Goal: Find specific page/section: Find specific page/section

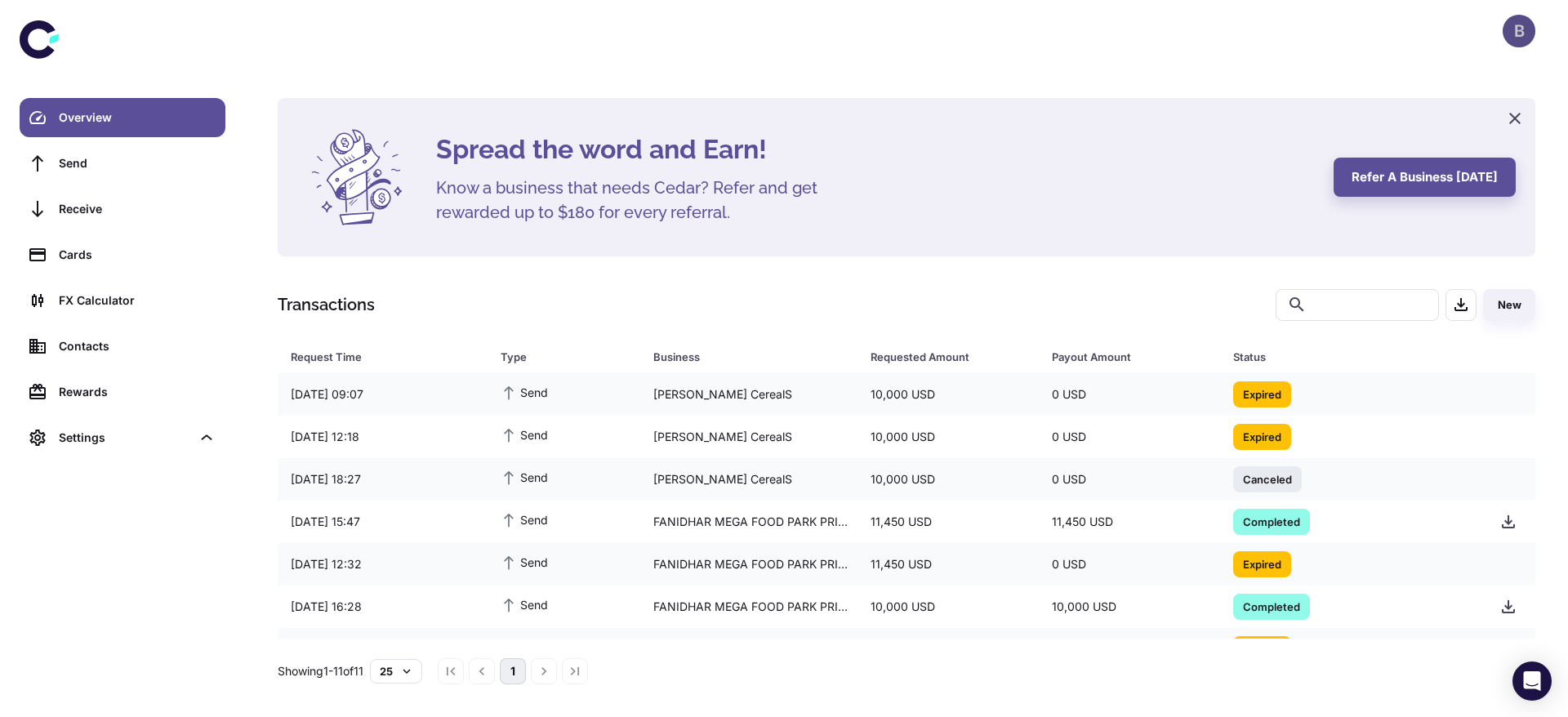
click at [1511, 34] on div "B" at bounding box center [1519, 31] width 33 height 33
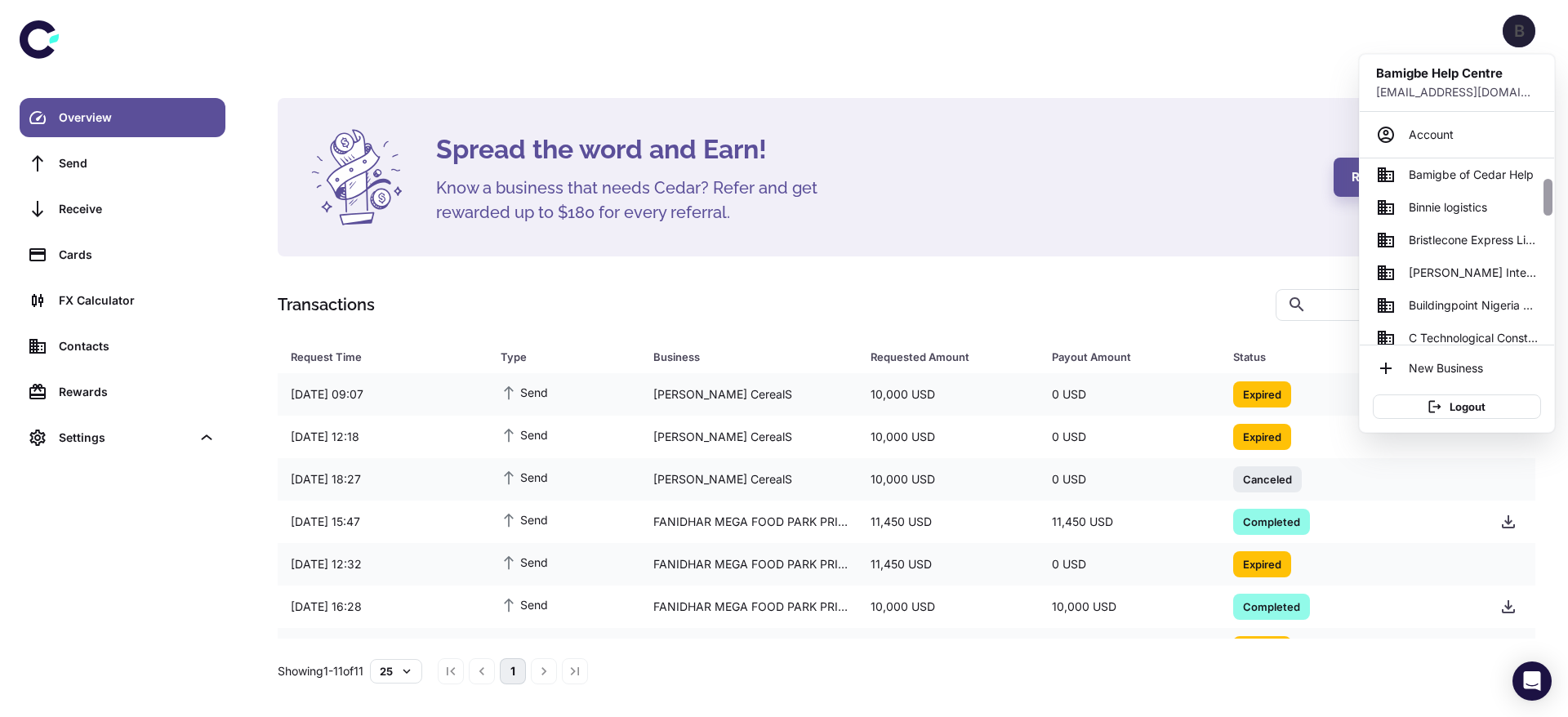
click at [1550, 197] on div at bounding box center [1547, 252] width 12 height 187
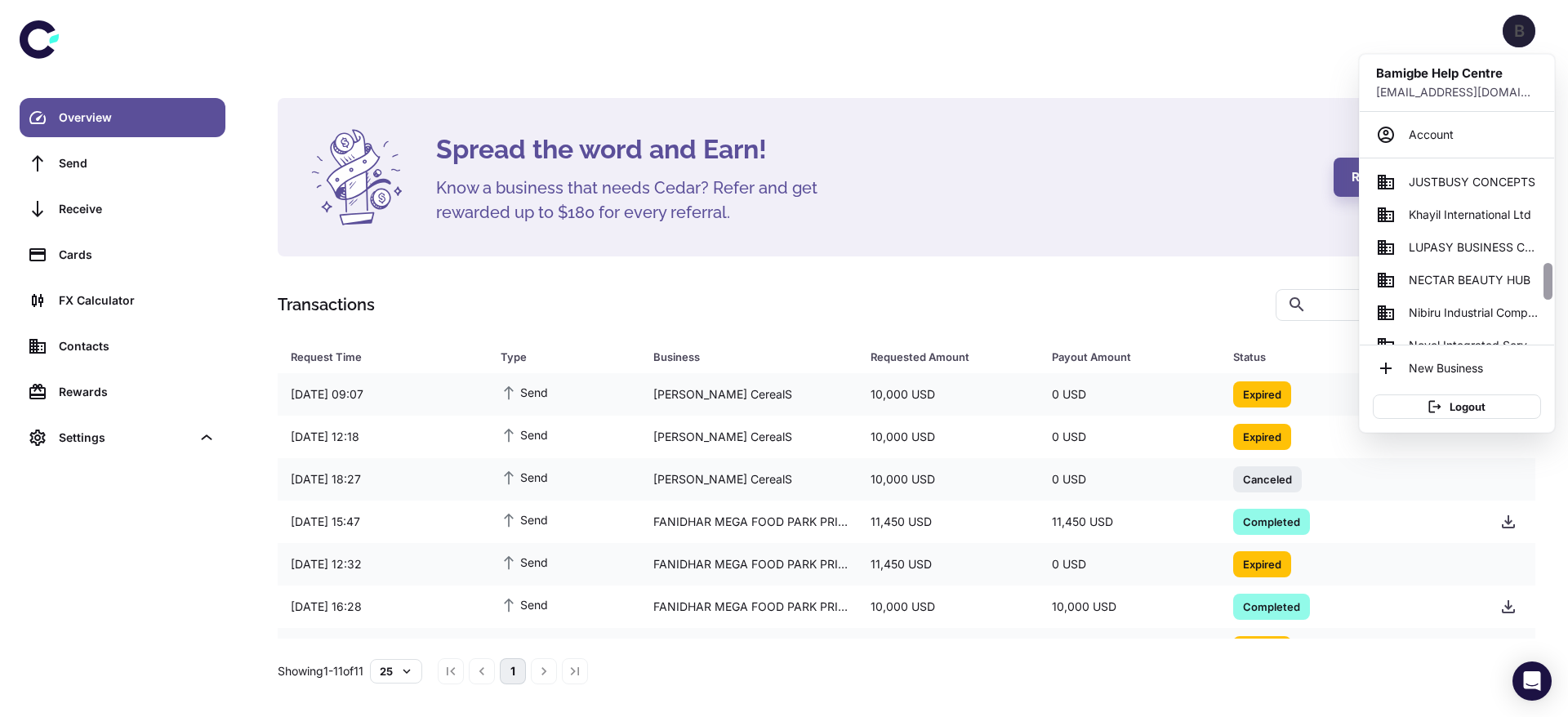
scroll to position [539, 0]
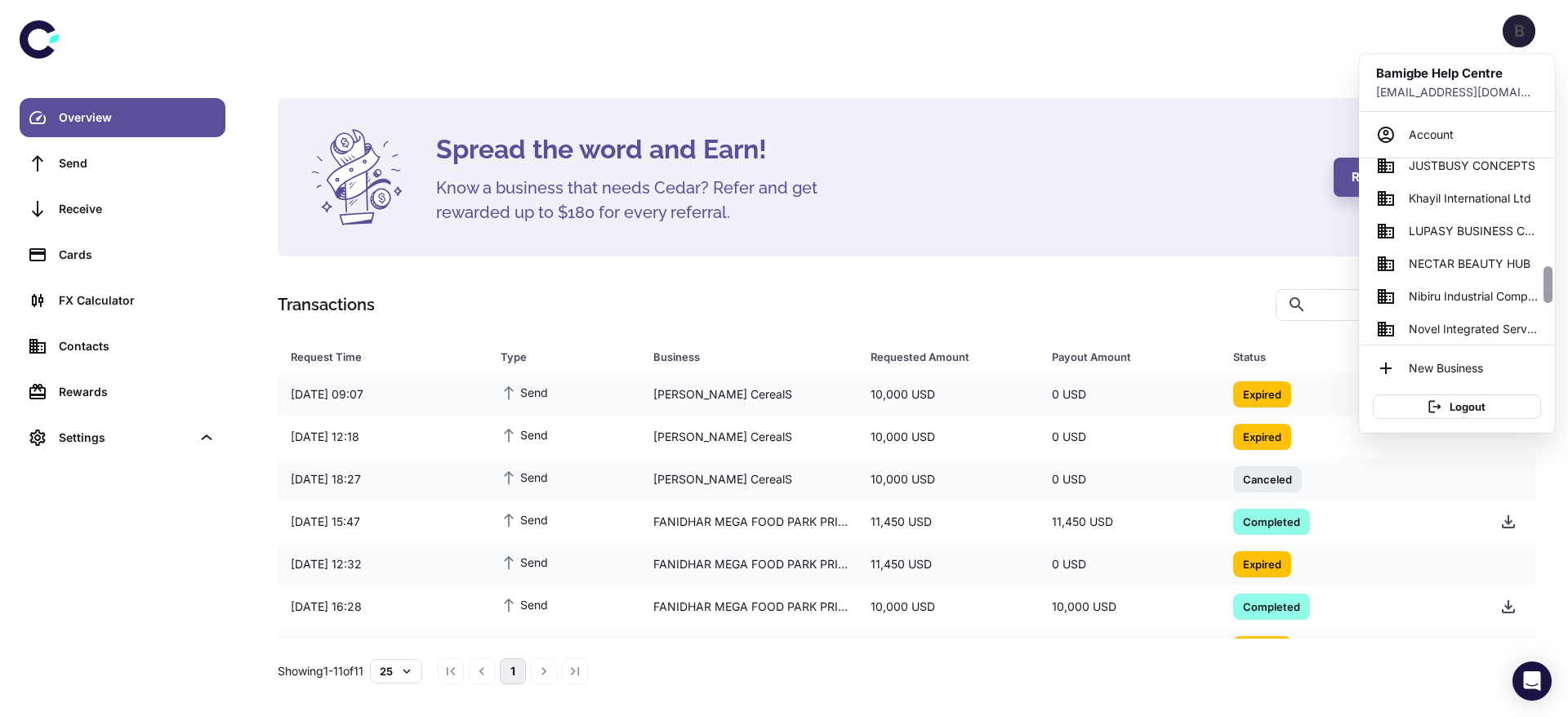
drag, startPoint x: 1550, startPoint y: 197, endPoint x: 1555, endPoint y: 285, distance: 88.1
click at [1555, 285] on div "Bamigbe Help Centre [EMAIL_ADDRESS][DOMAIN_NAME] Account AERIX SAFETY LIMITED A…" at bounding box center [784, 358] width 1568 height 717
click at [1472, 264] on span "NECTAR BEAUTY HUB" at bounding box center [1469, 264] width 121 height 18
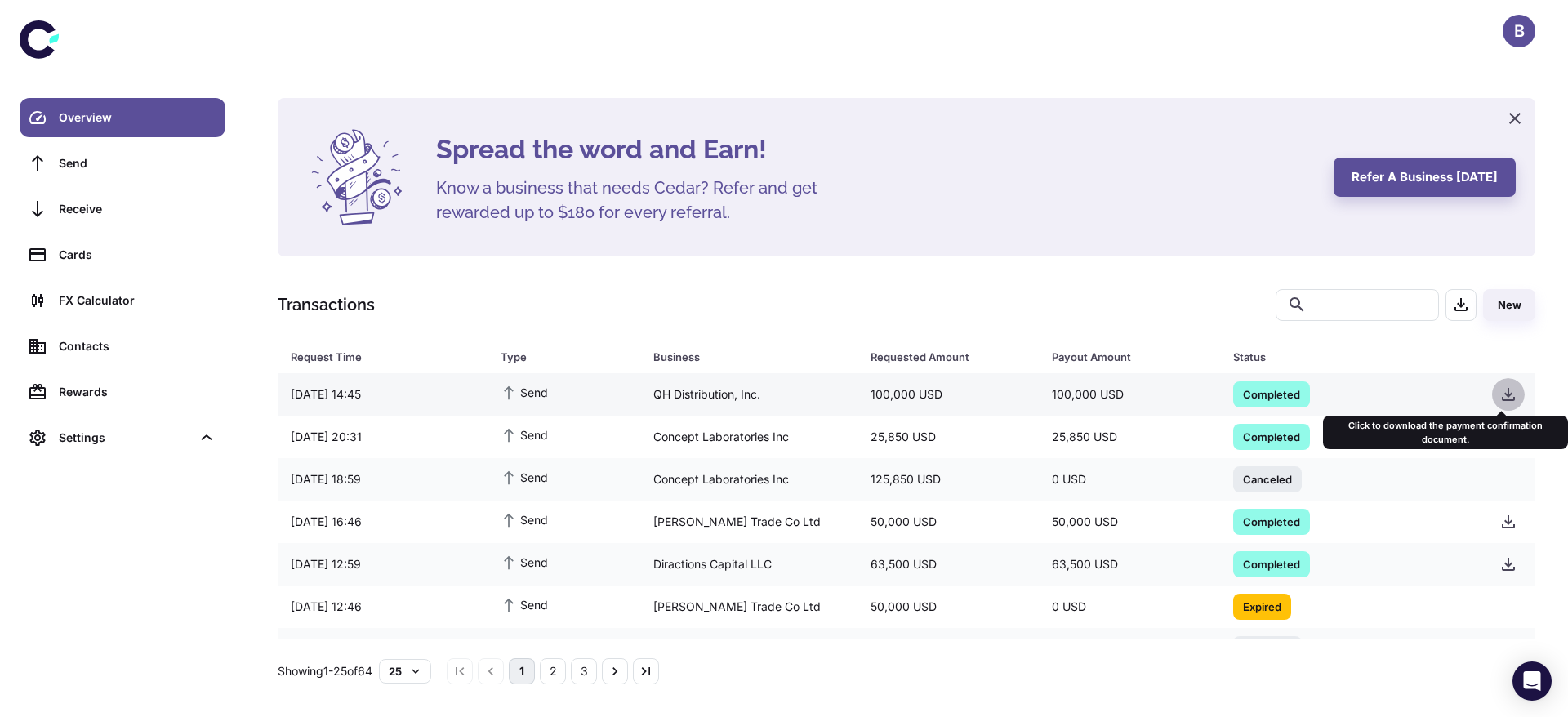
click at [1505, 390] on icon "button" at bounding box center [1509, 395] width 20 height 20
click at [940, 112] on div "Spread the word and Earn! Know a business that needs Cedar? Refer and get rewar…" at bounding box center [906, 178] width 1258 height 159
click at [1502, 393] on icon "button" at bounding box center [1509, 395] width 13 height 13
